Goal: Navigation & Orientation: Find specific page/section

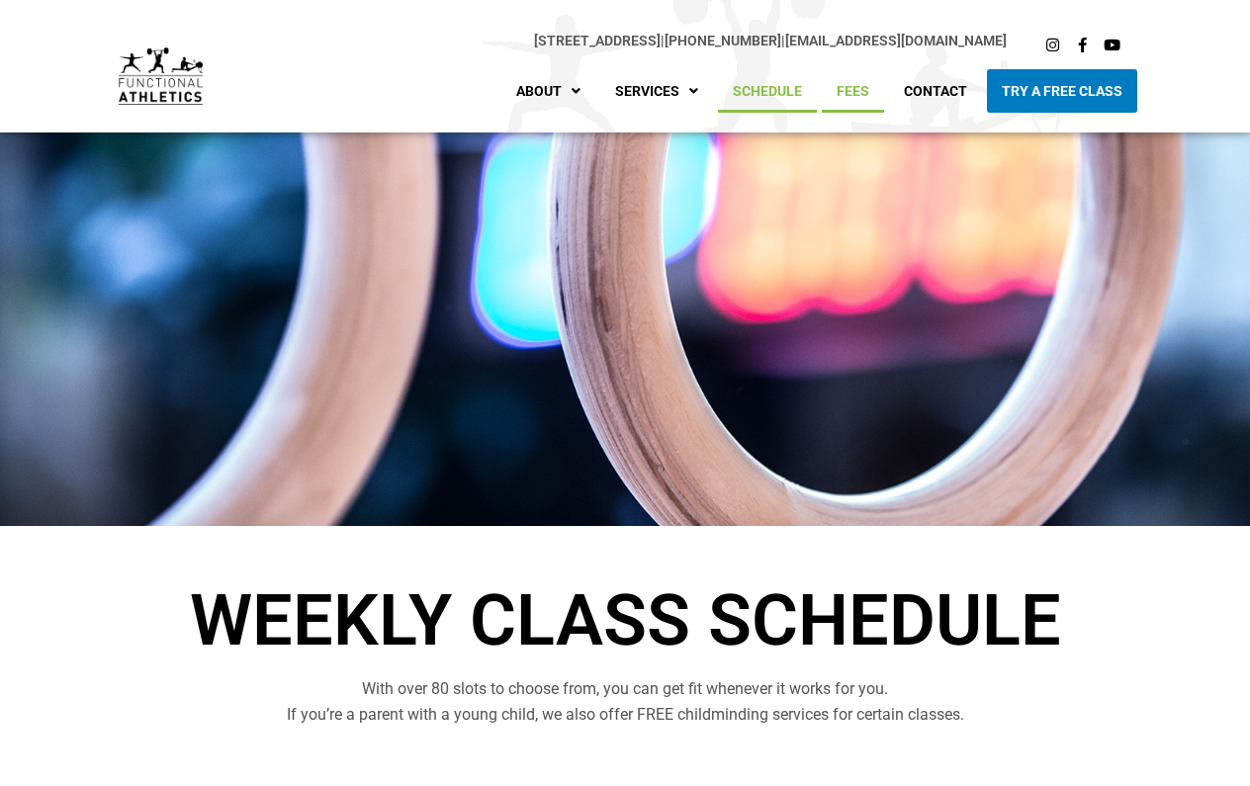
click at [872, 94] on link "Fees" at bounding box center [853, 91] width 62 height 44
click at [1046, 44] on icon at bounding box center [1052, 45] width 15 height 15
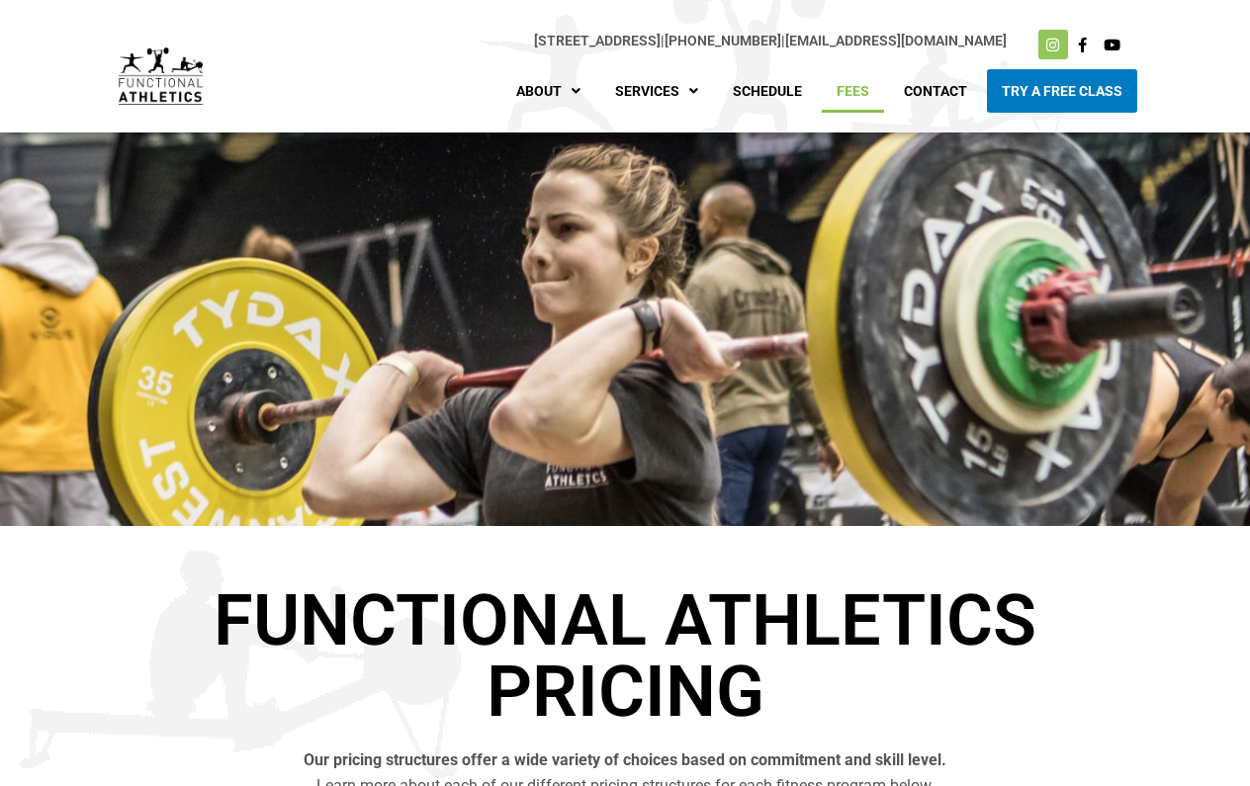
click at [1050, 48] on icon at bounding box center [1052, 45] width 15 height 15
click at [1031, 74] on link "Try A Free Class" at bounding box center [1062, 91] width 150 height 44
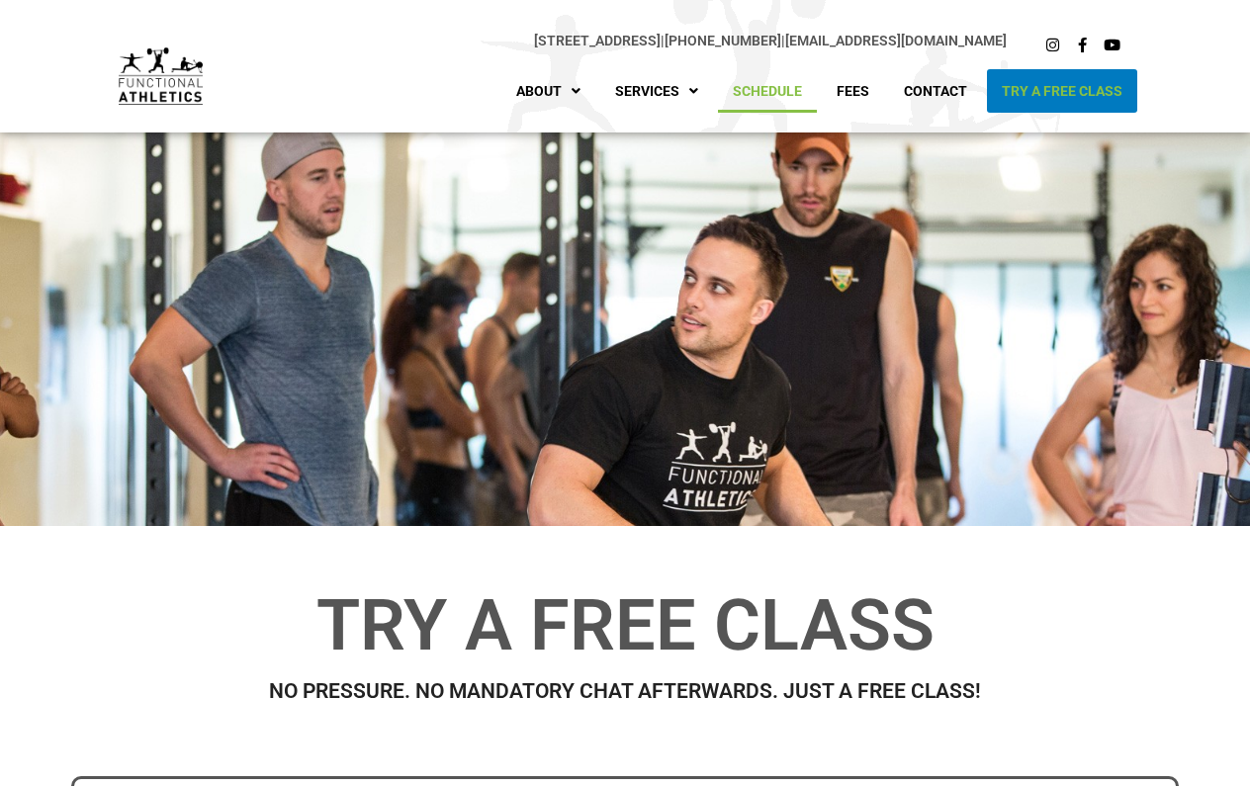
click at [758, 102] on link "Schedule" at bounding box center [767, 91] width 99 height 44
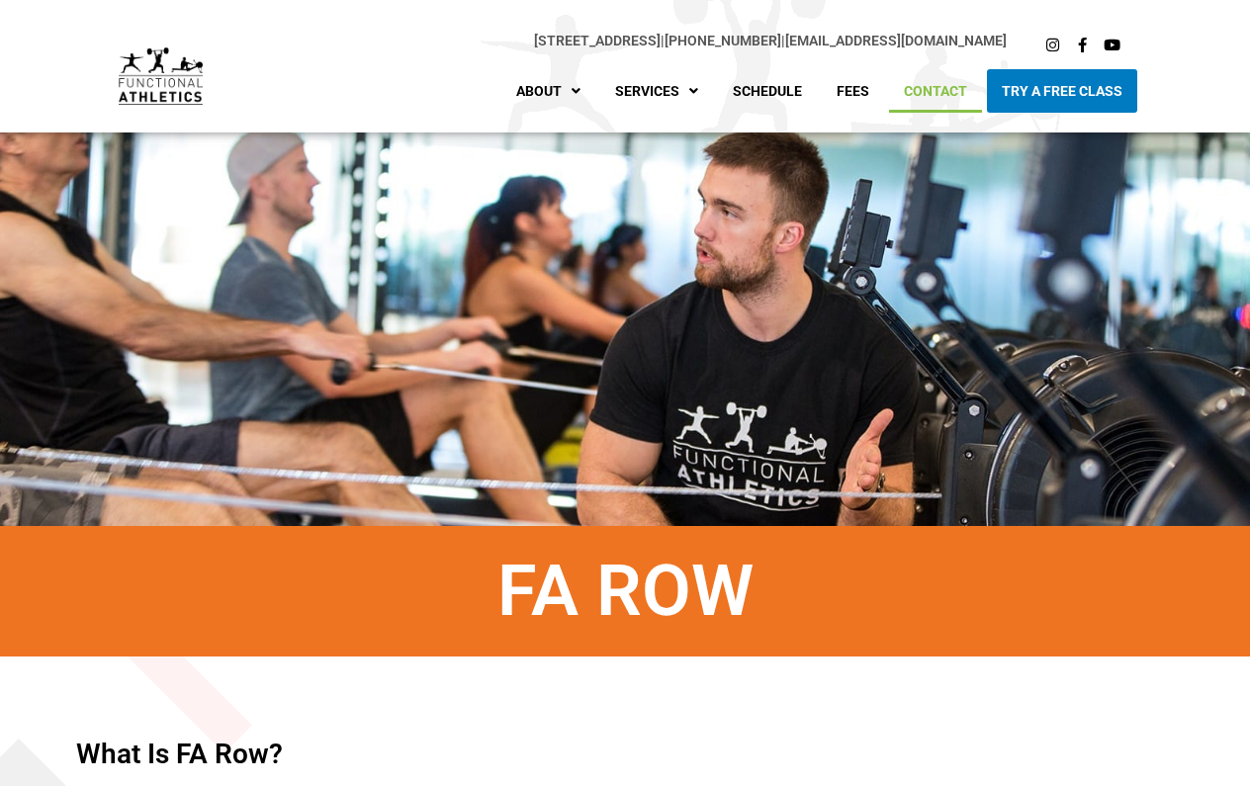
click at [953, 93] on link "Contact" at bounding box center [935, 91] width 93 height 44
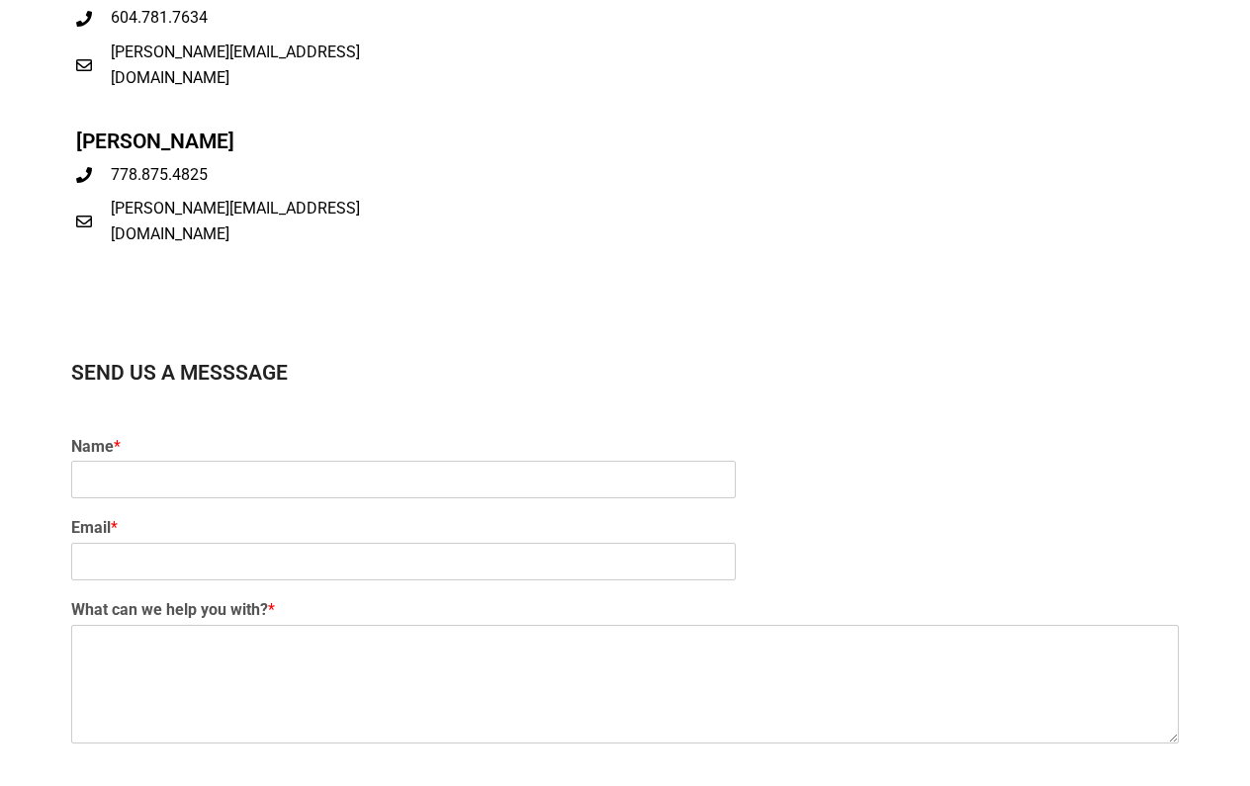
scroll to position [1045, 0]
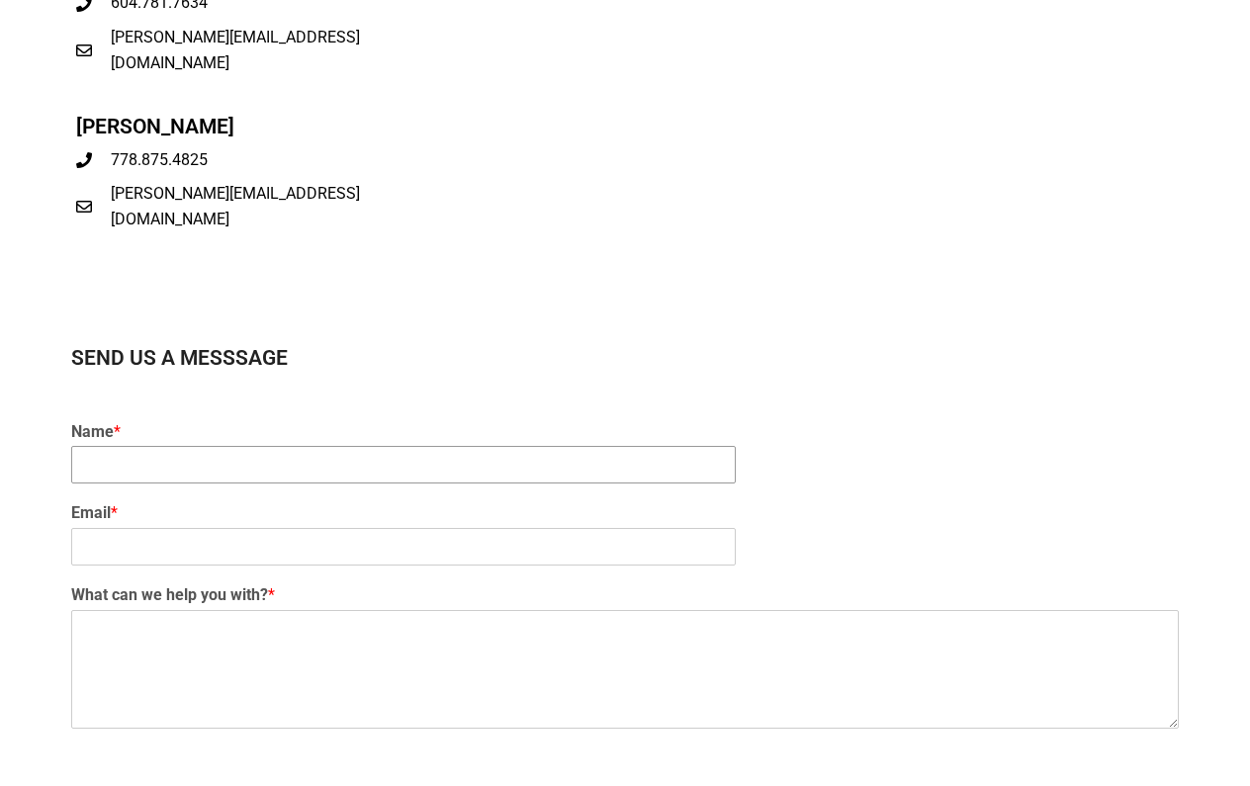
click at [717, 468] on input "Name *" at bounding box center [403, 465] width 664 height 38
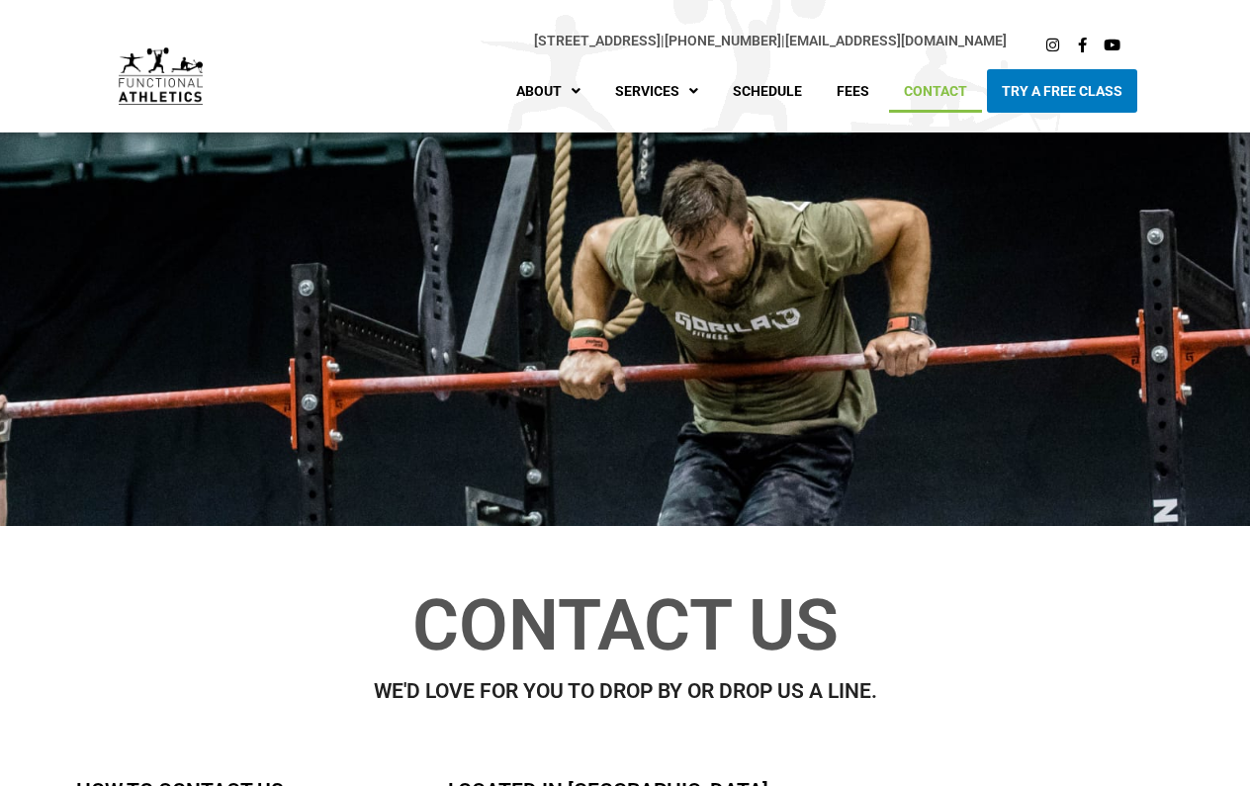
scroll to position [0, 0]
click at [838, 96] on link "Fees" at bounding box center [853, 91] width 62 height 44
click at [795, 99] on link "Schedule" at bounding box center [767, 91] width 99 height 44
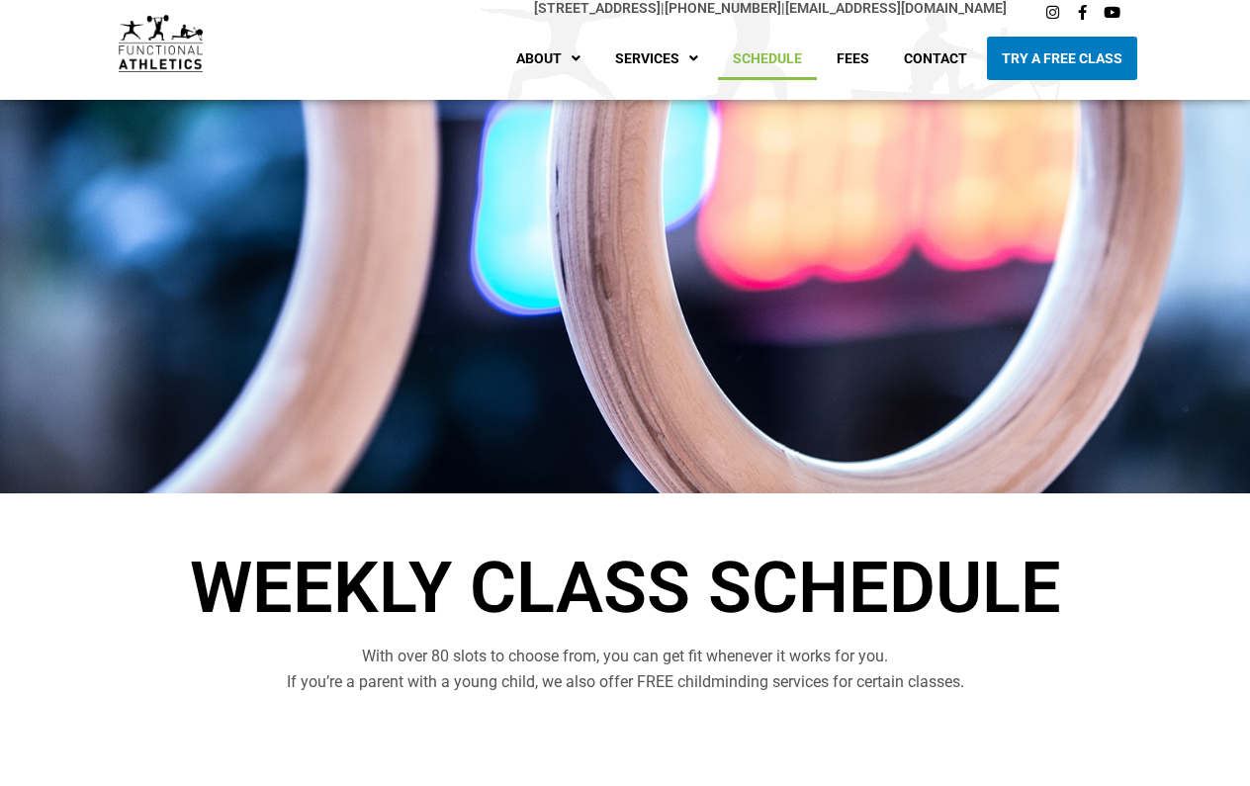
scroll to position [29, 0]
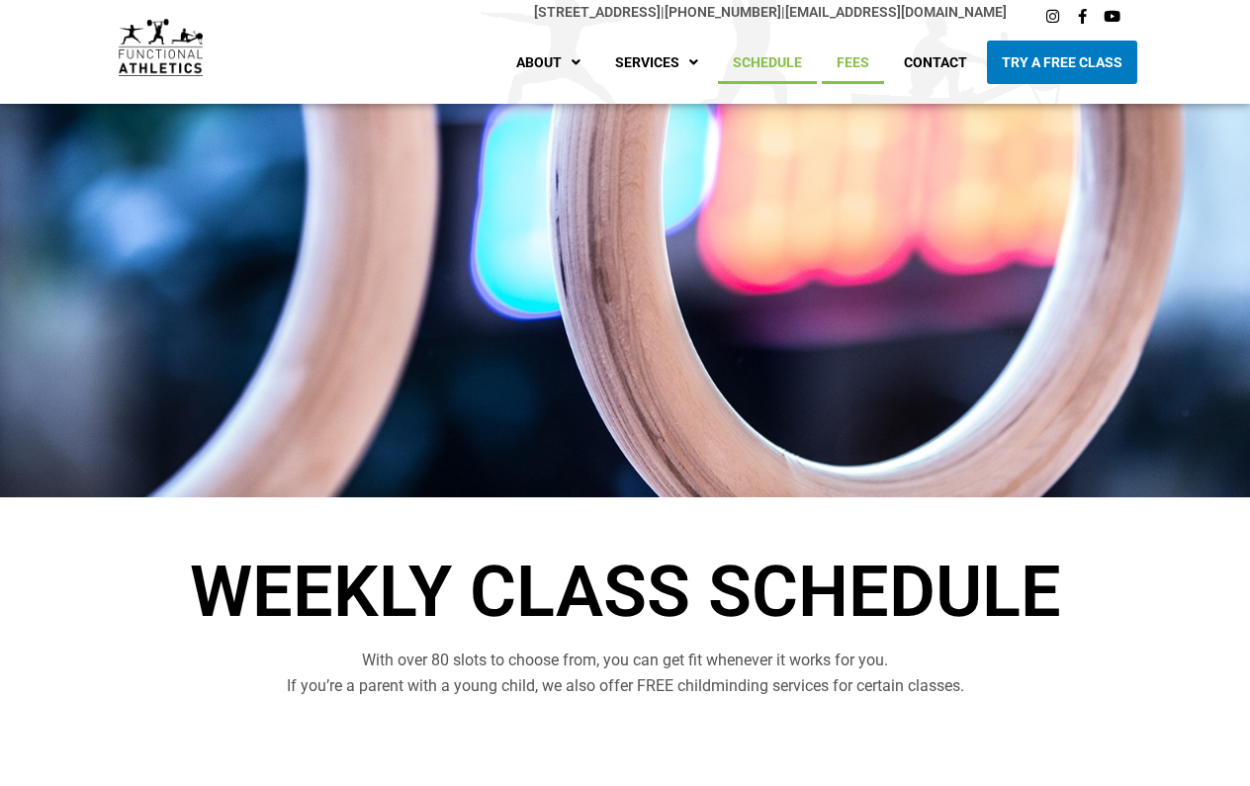
click at [860, 71] on link "Fees" at bounding box center [853, 63] width 62 height 44
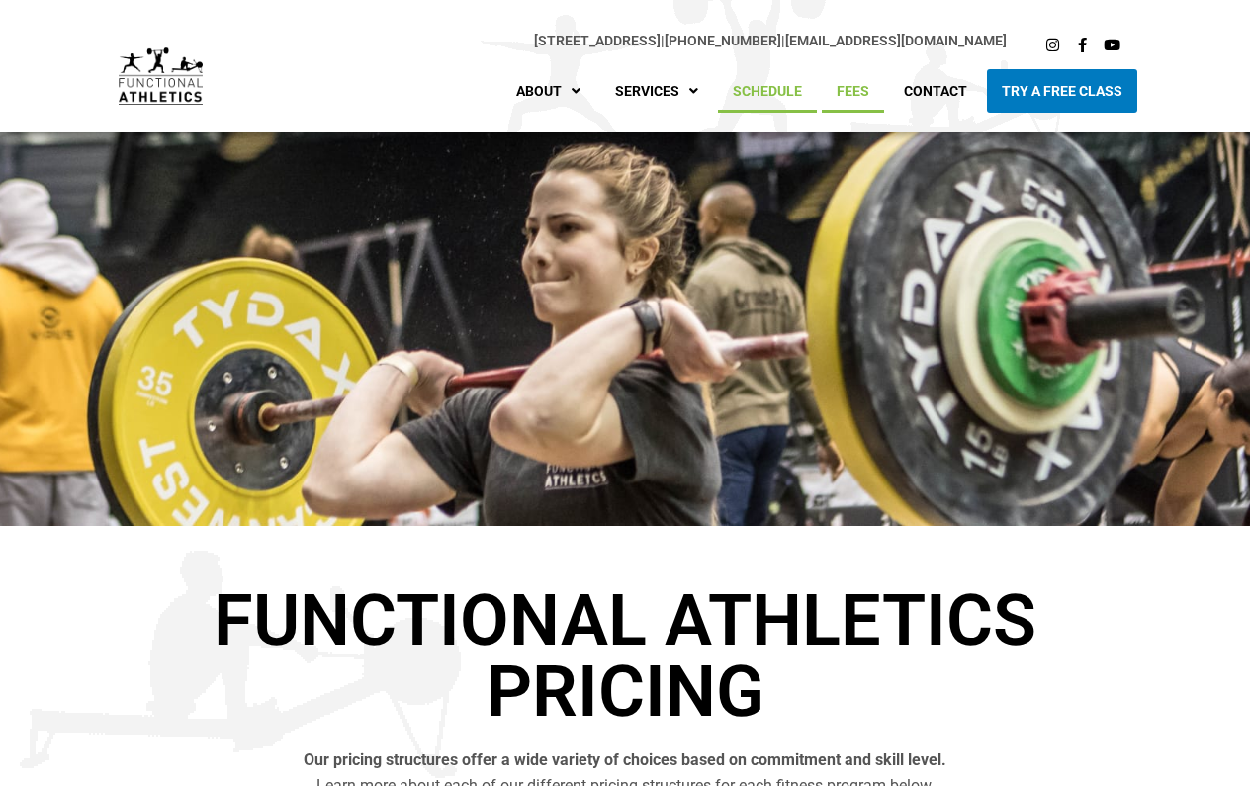
click at [812, 101] on link "Schedule" at bounding box center [767, 91] width 99 height 44
